Goal: Find specific page/section: Find specific page/section

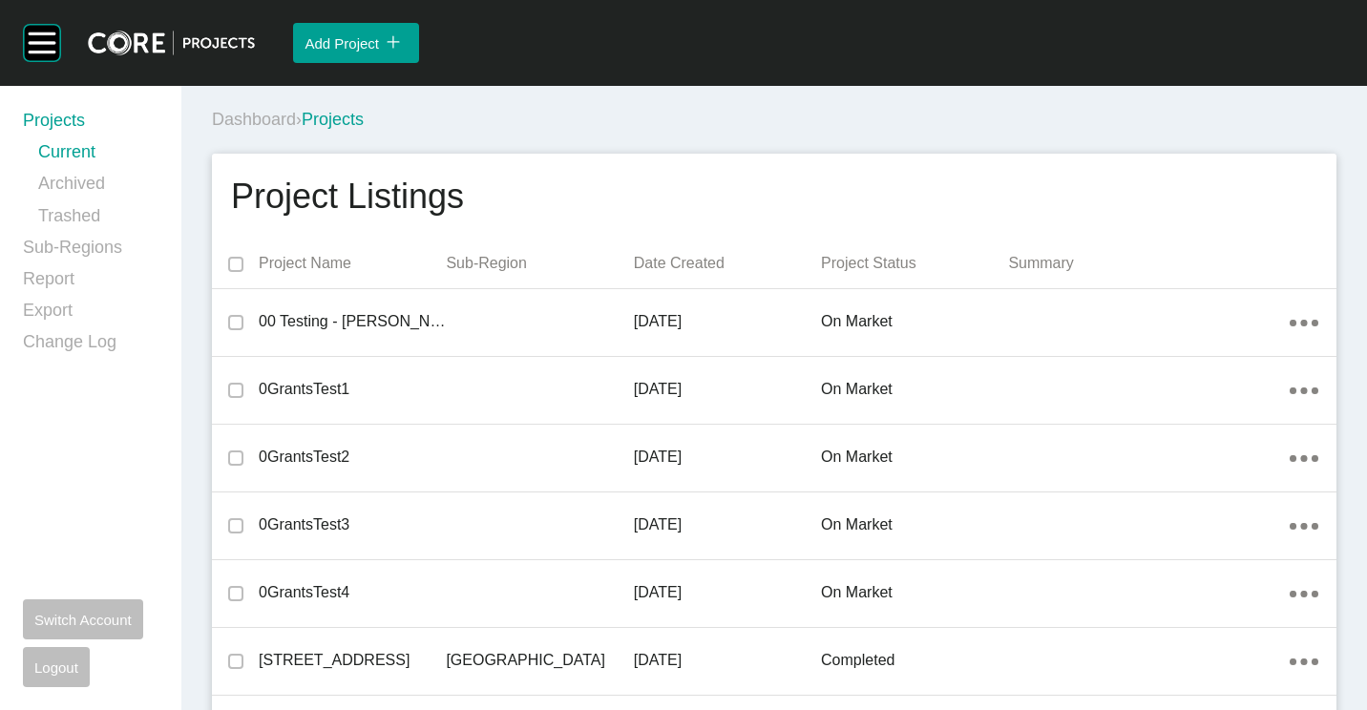
scroll to position [477, 0]
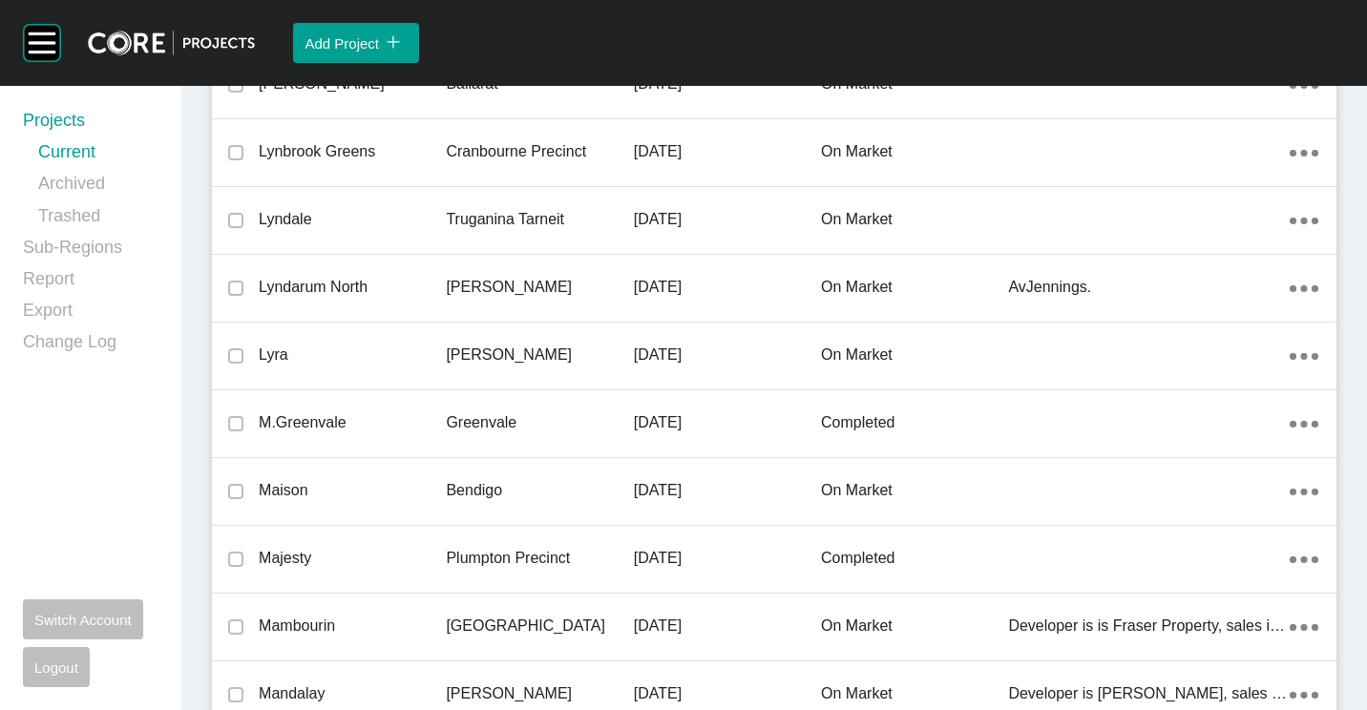
scroll to position [20906, 0]
